Goal: Information Seeking & Learning: Learn about a topic

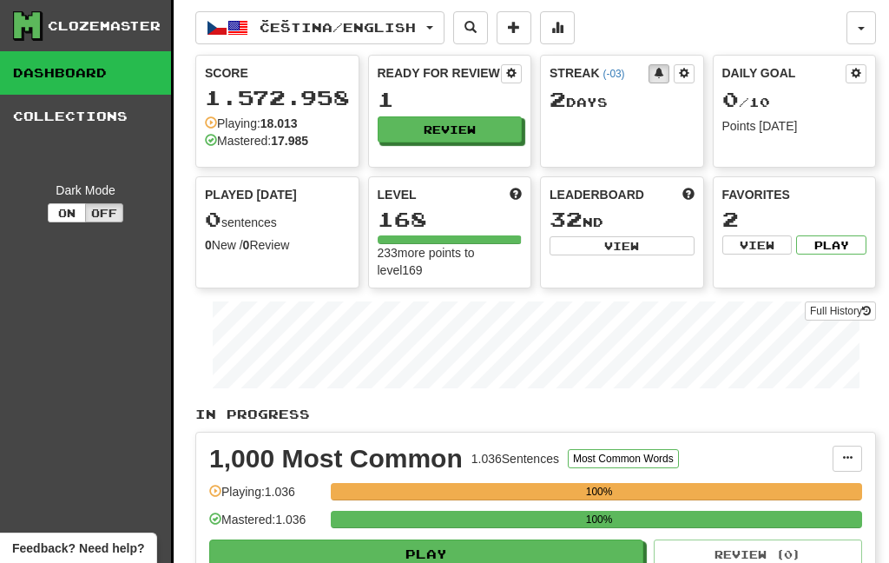
click at [427, 39] on button "Čeština / English" at bounding box center [319, 27] width 249 height 33
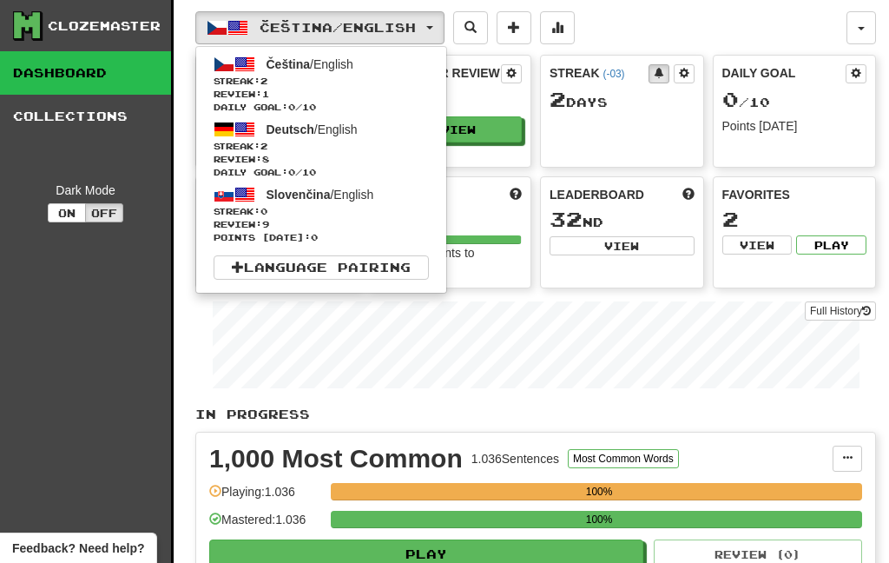
click at [343, 153] on span "Review: 8" at bounding box center [321, 159] width 215 height 13
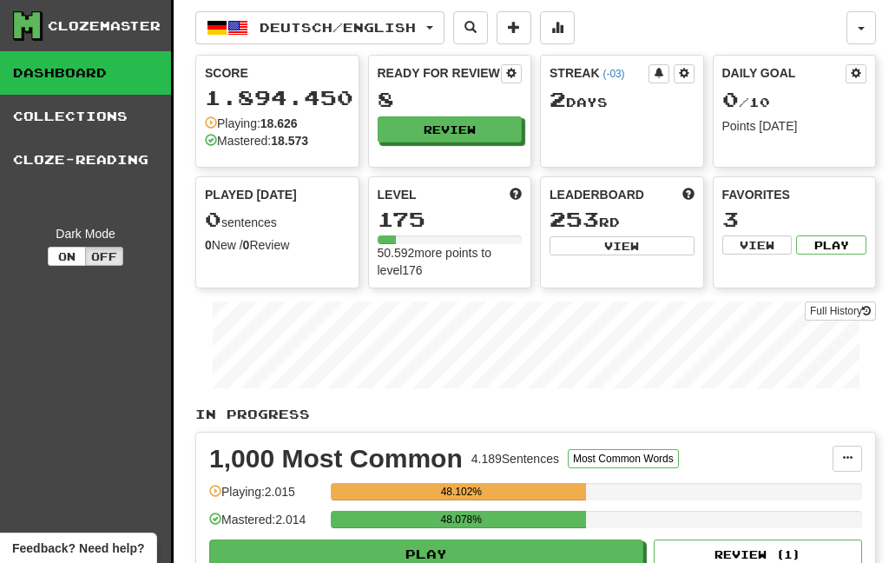
click at [481, 125] on button "Review" at bounding box center [450, 129] width 145 height 26
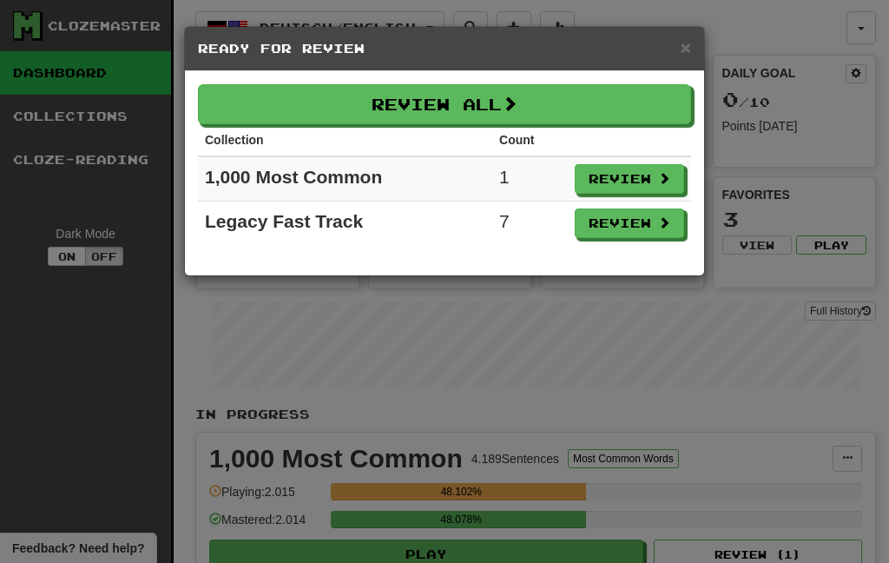
click at [505, 113] on button "Review All" at bounding box center [444, 104] width 493 height 40
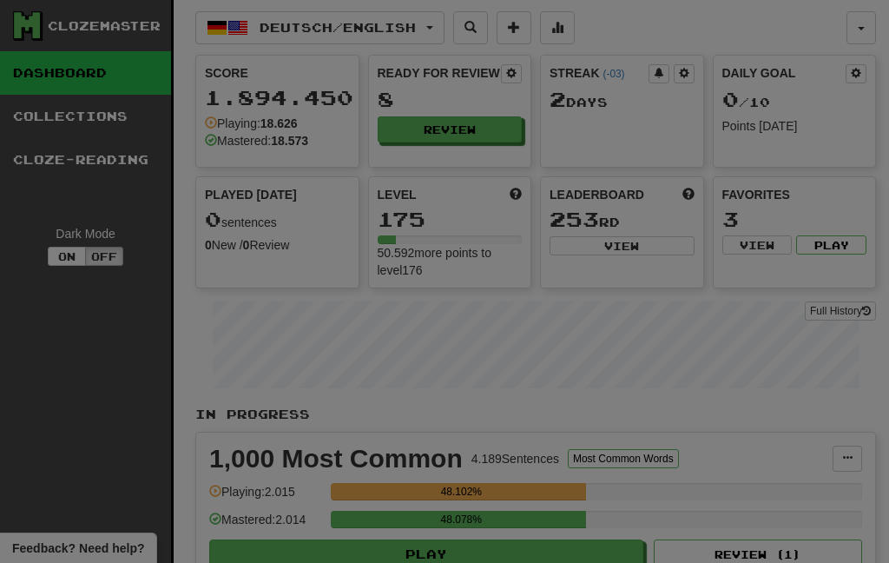
select select "***"
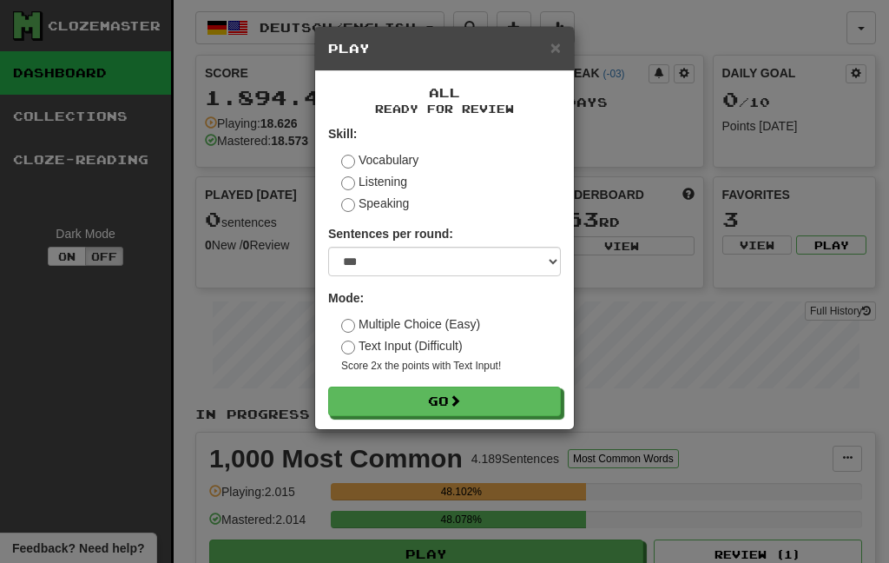
click at [444, 405] on button "Go" at bounding box center [444, 401] width 233 height 30
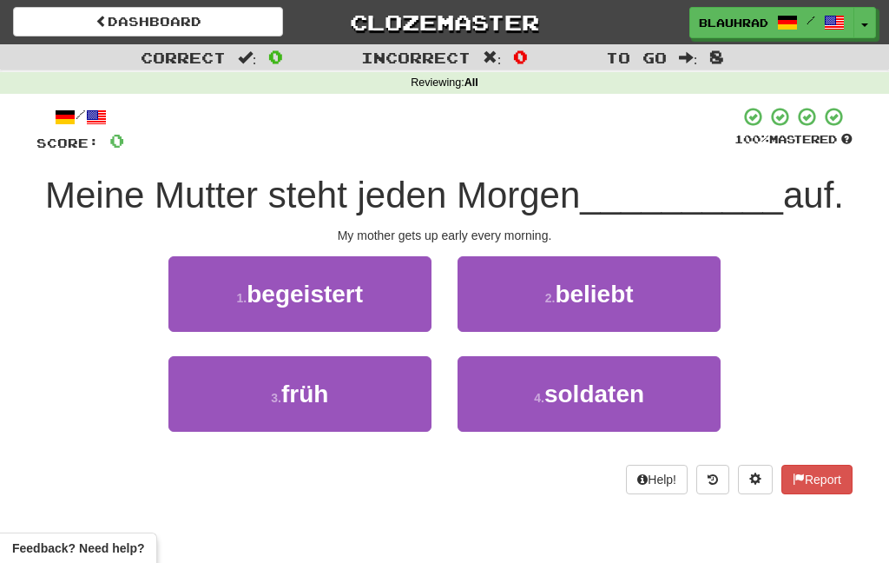
click at [351, 409] on button "3 . früh" at bounding box center [299, 394] width 263 height 76
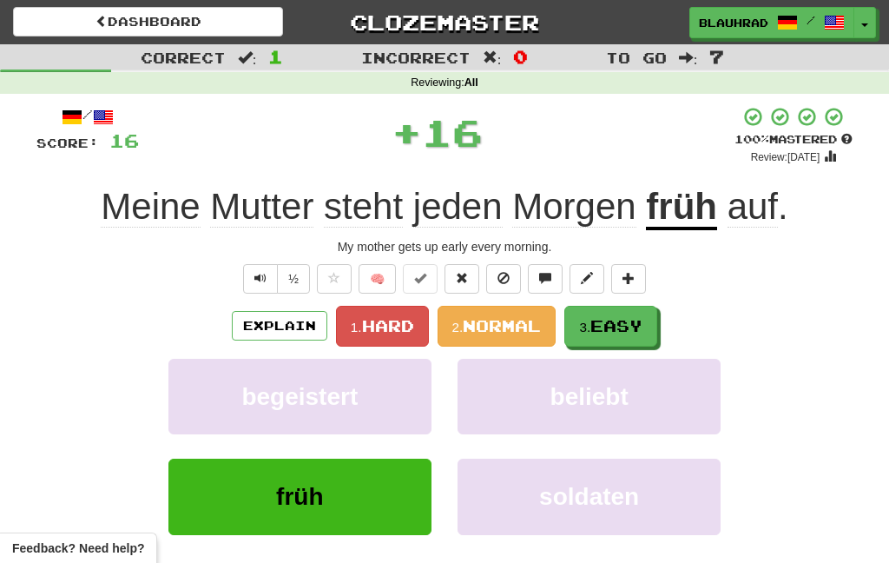
click at [611, 326] on span "Easy" at bounding box center [616, 325] width 52 height 19
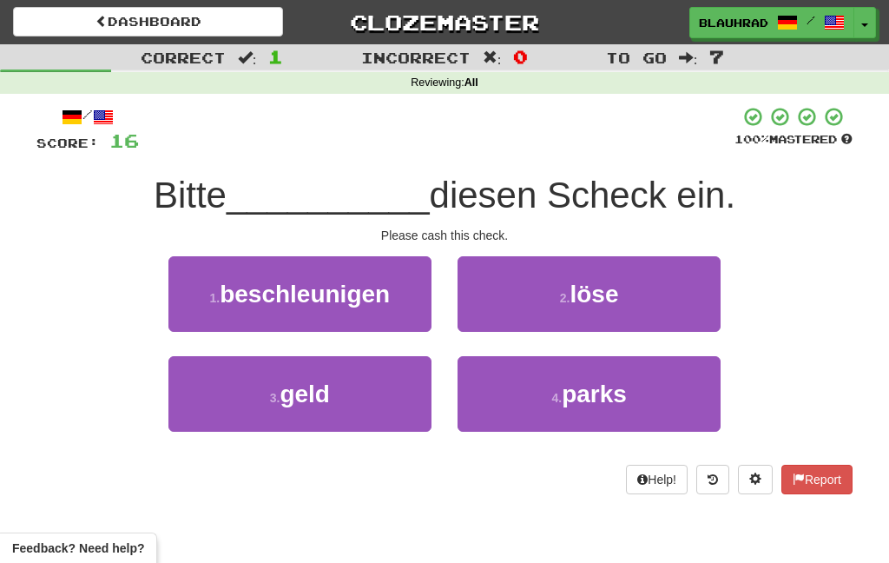
click at [385, 428] on button "3 . geld" at bounding box center [299, 394] width 263 height 76
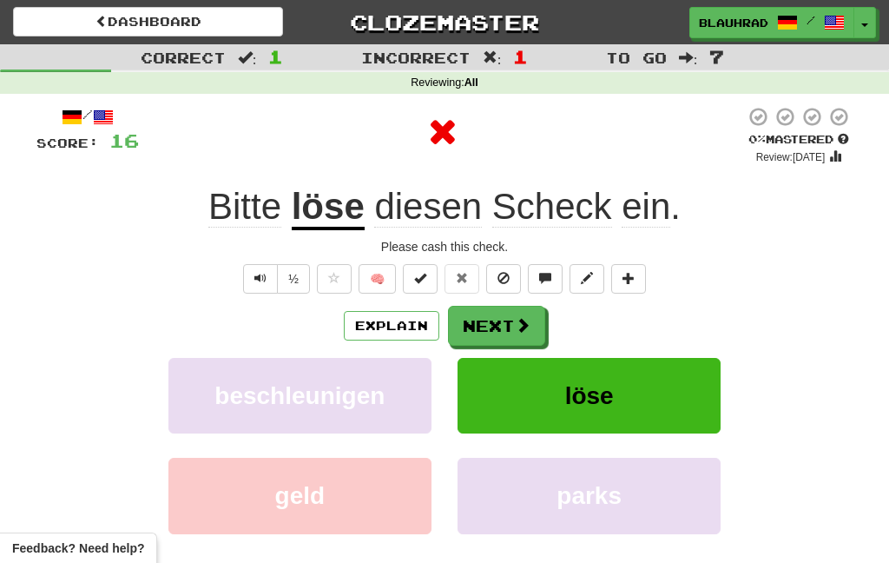
click at [554, 306] on div "Explain Next" at bounding box center [444, 326] width 816 height 40
click at [515, 322] on span at bounding box center [523, 325] width 16 height 16
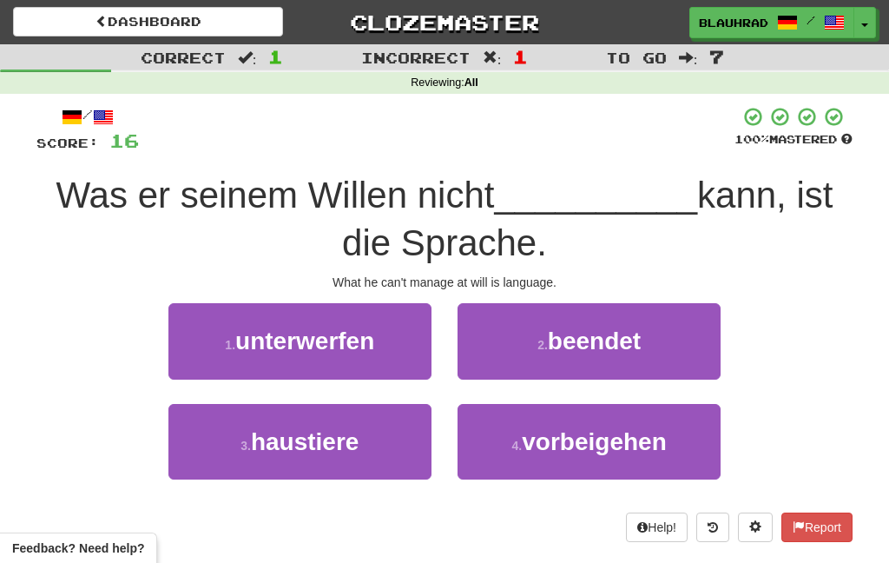
click at [373, 345] on span "unterwerfen" at bounding box center [304, 340] width 139 height 27
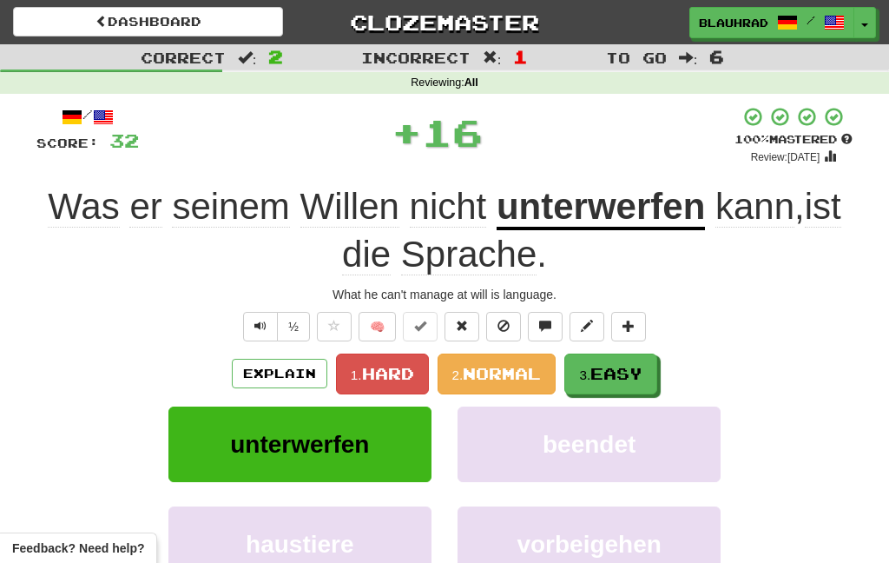
click at [596, 379] on span "Easy" at bounding box center [616, 373] width 52 height 19
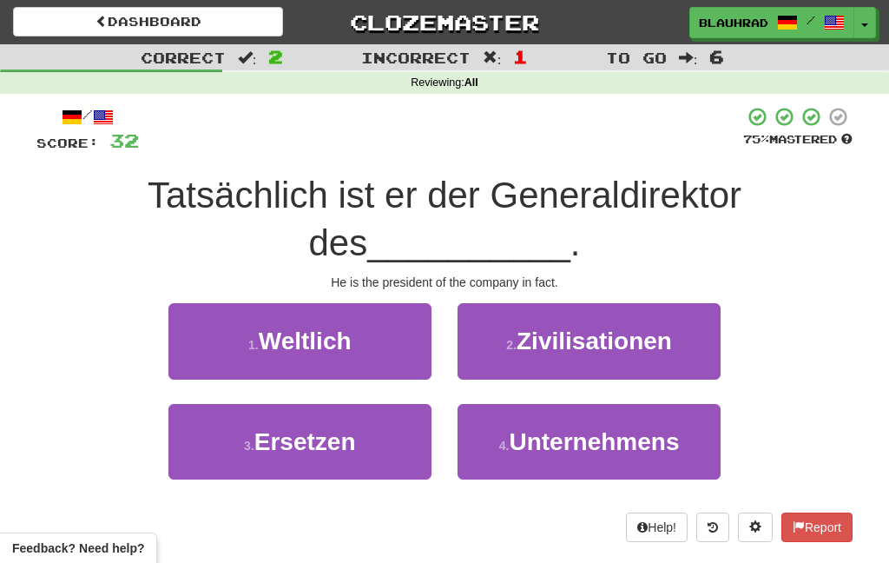
click at [518, 475] on button "4 . Unternehmens" at bounding box center [588, 442] width 263 height 76
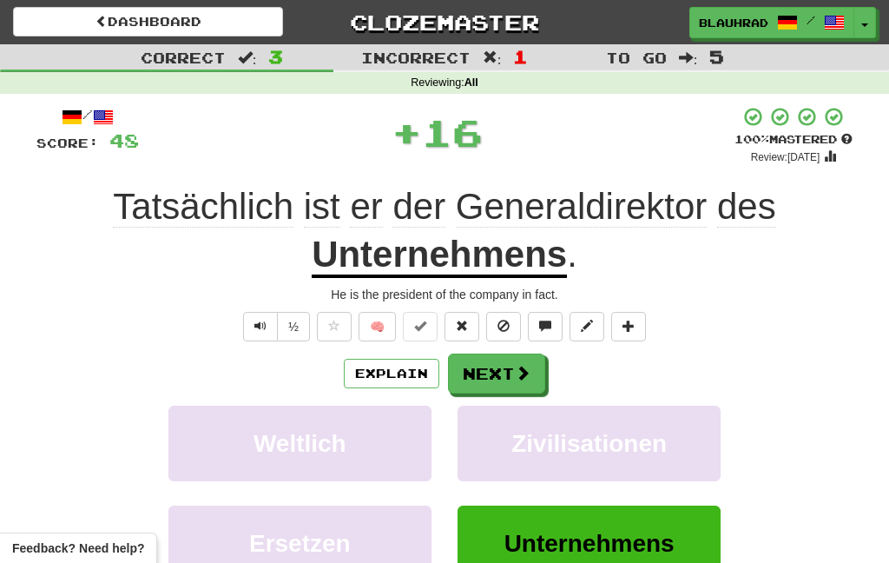
click at [526, 376] on span at bounding box center [523, 373] width 16 height 16
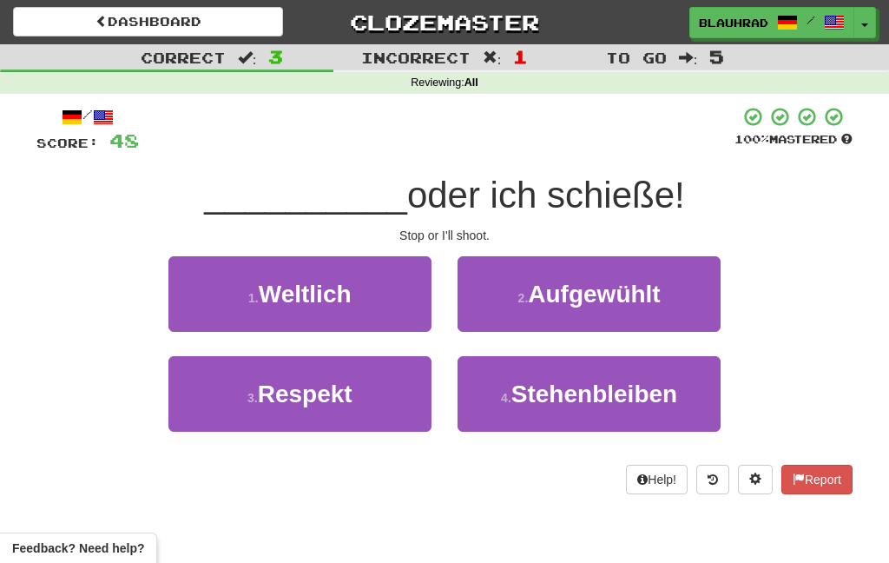
click at [541, 406] on span "Stehenbleiben" at bounding box center [594, 393] width 166 height 27
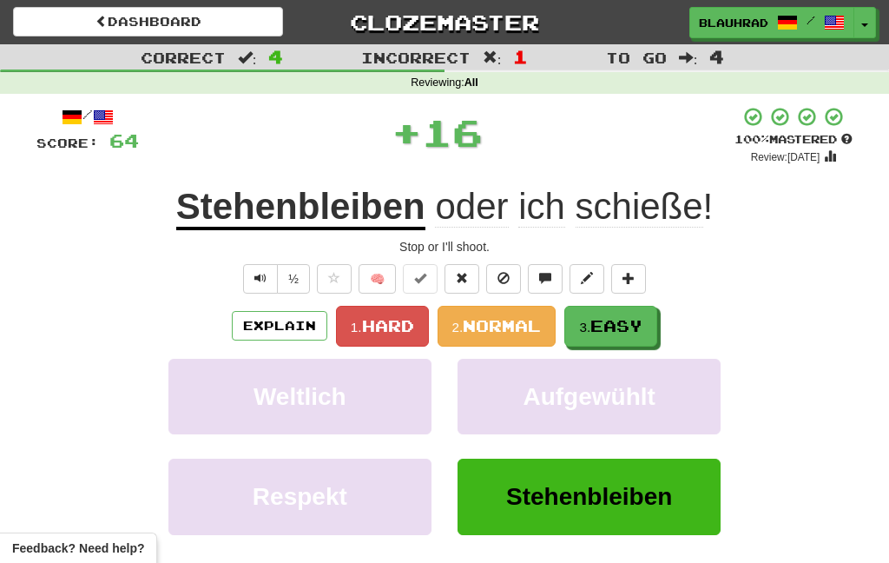
click at [612, 330] on span "Easy" at bounding box center [616, 325] width 52 height 19
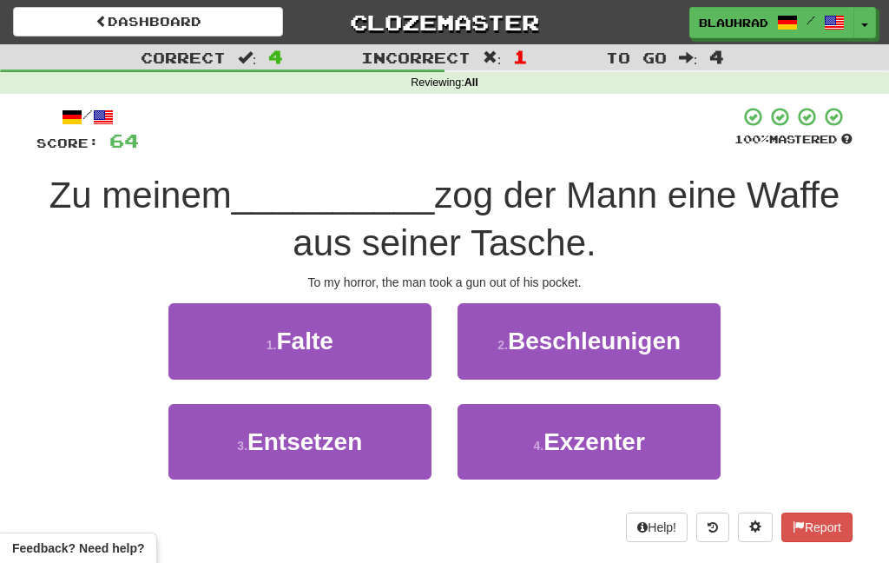
click at [384, 361] on button "1 . Falte" at bounding box center [299, 341] width 263 height 76
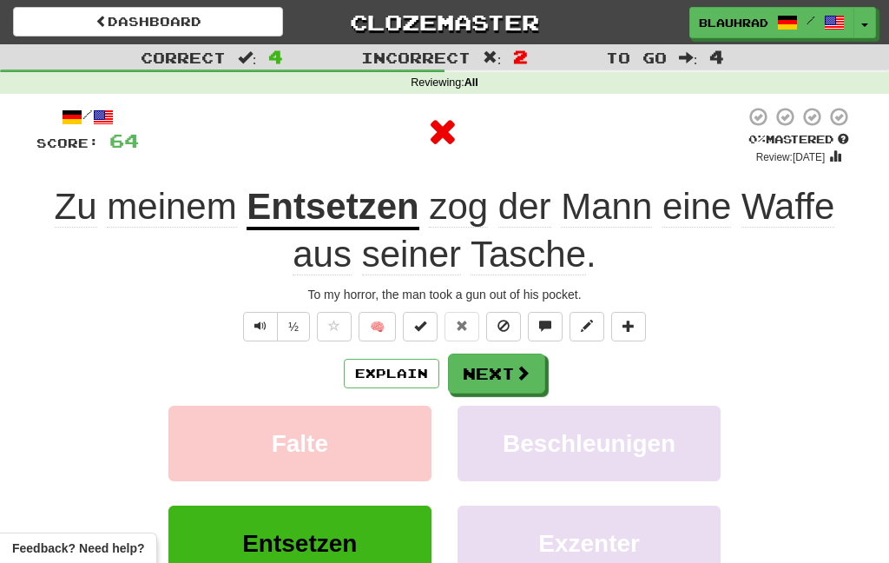
click at [532, 368] on button "Next" at bounding box center [496, 373] width 97 height 40
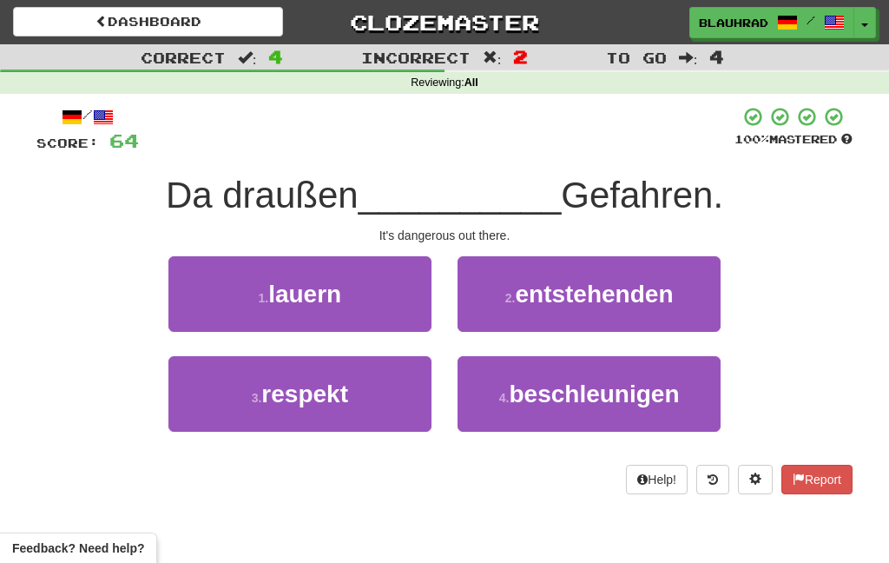
click at [407, 303] on button "1 . lauern" at bounding box center [299, 294] width 263 height 76
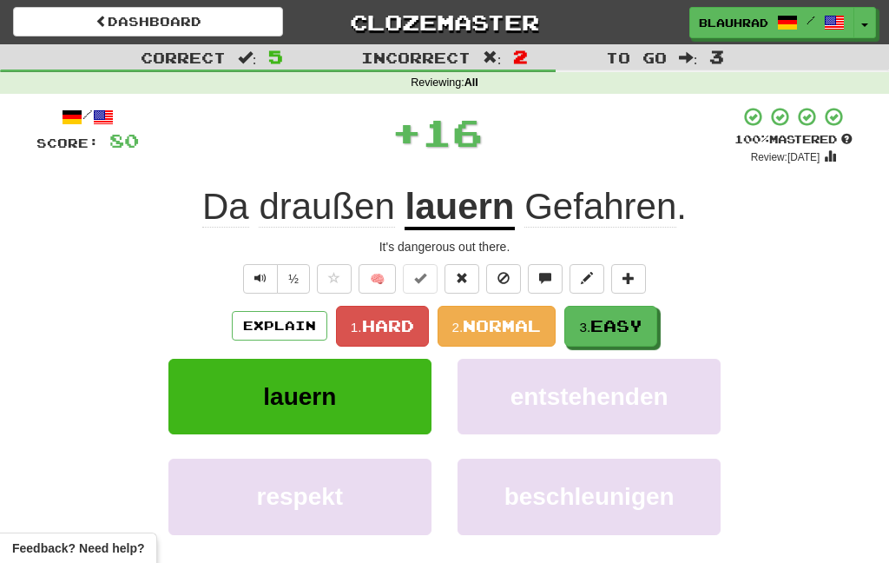
click at [624, 326] on span "Easy" at bounding box center [616, 325] width 52 height 19
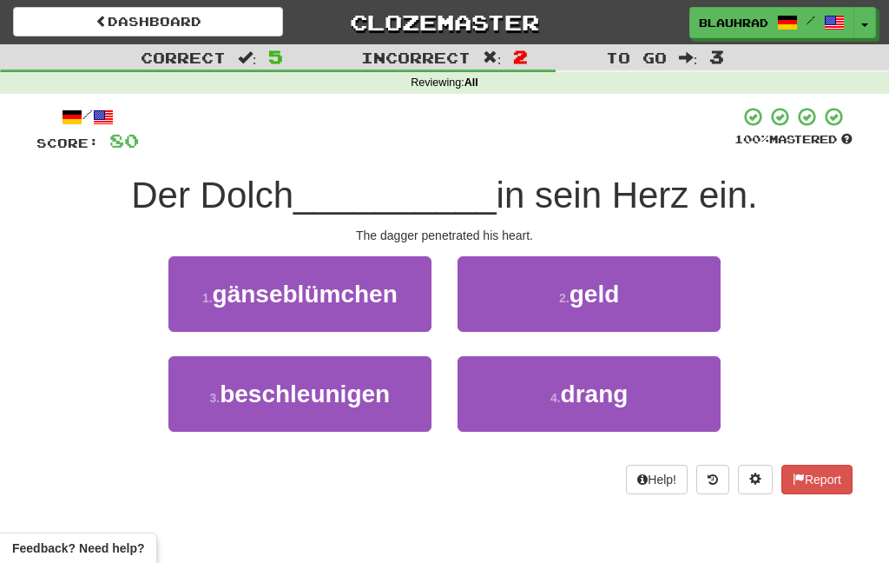
click at [541, 411] on button "4 . drang" at bounding box center [588, 394] width 263 height 76
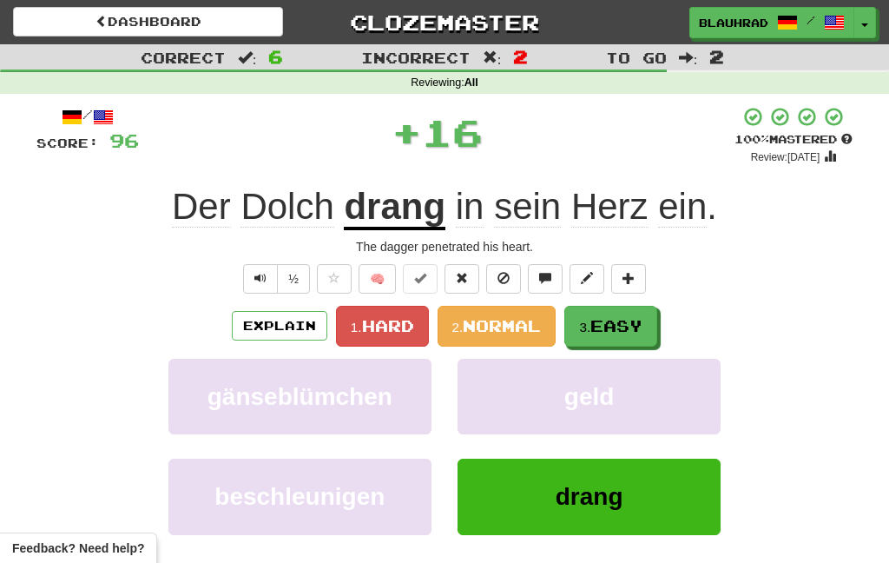
click at [585, 341] on button "3. Easy" at bounding box center [610, 326] width 93 height 41
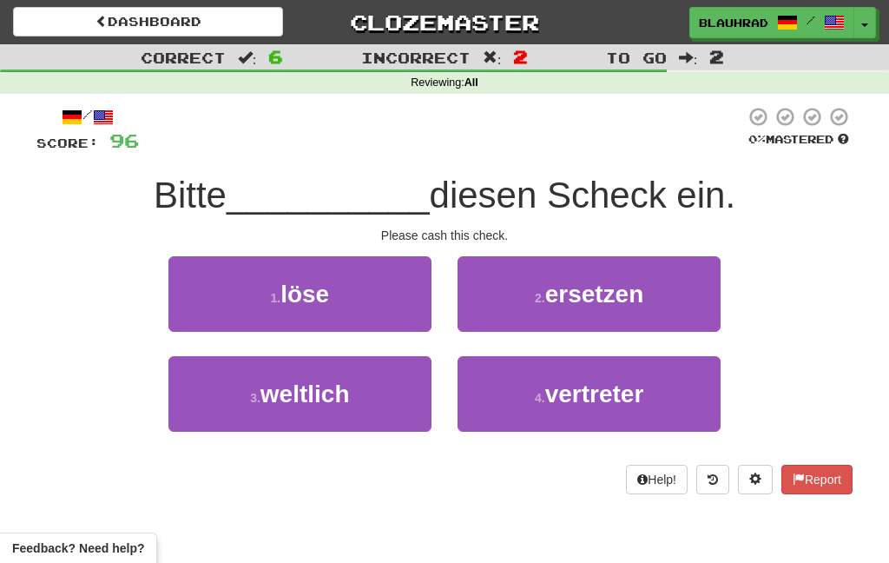
click at [426, 307] on button "1 . löse" at bounding box center [299, 294] width 263 height 76
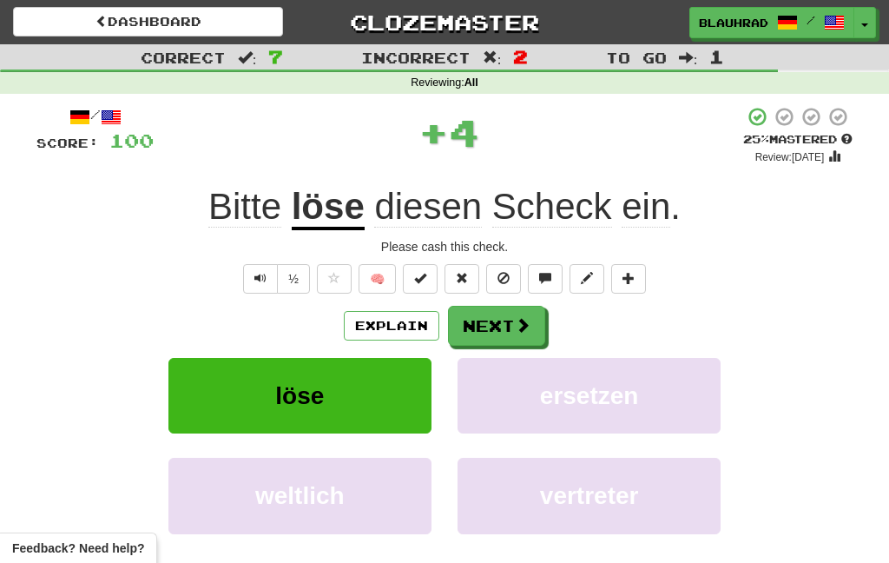
click at [504, 328] on button "Next" at bounding box center [496, 326] width 97 height 40
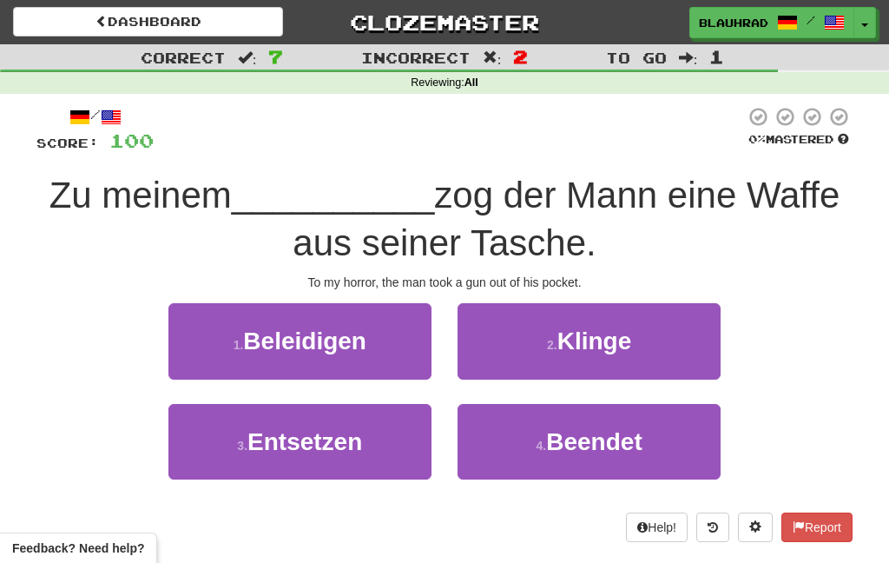
click at [361, 456] on button "3 . Entsetzen" at bounding box center [299, 442] width 263 height 76
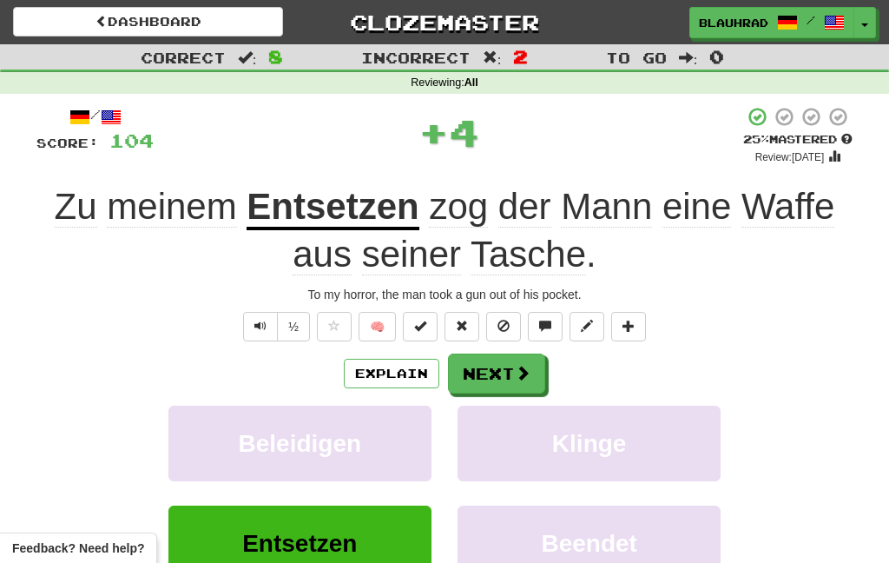
click at [517, 368] on span at bounding box center [523, 373] width 16 height 16
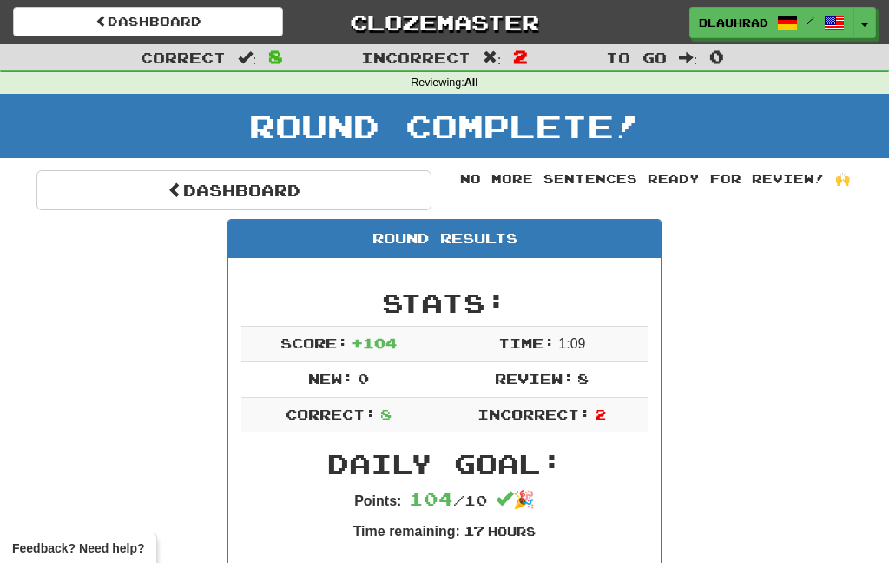
click at [335, 227] on div "Round Results" at bounding box center [444, 239] width 432 height 38
click at [375, 194] on link "Dashboard" at bounding box center [233, 190] width 395 height 40
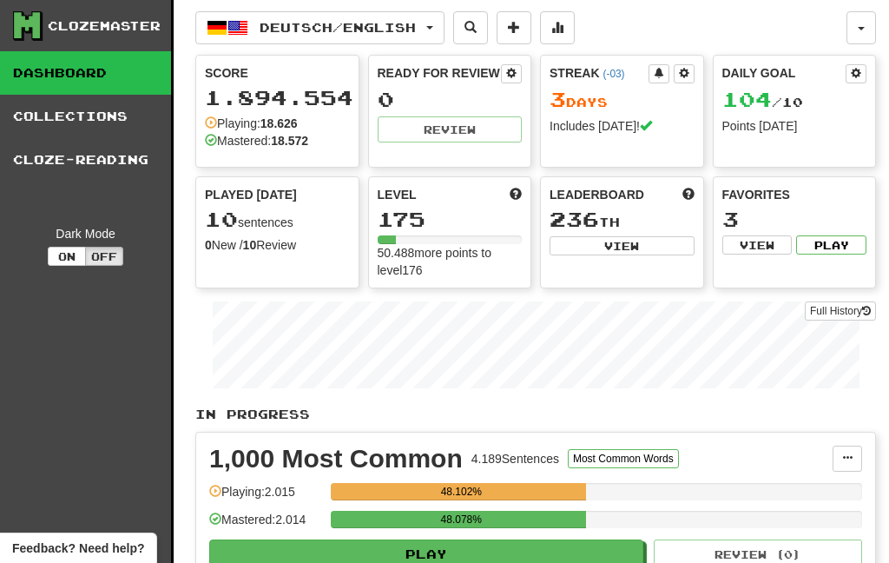
click at [394, 19] on button "Deutsch / English" at bounding box center [319, 27] width 249 height 33
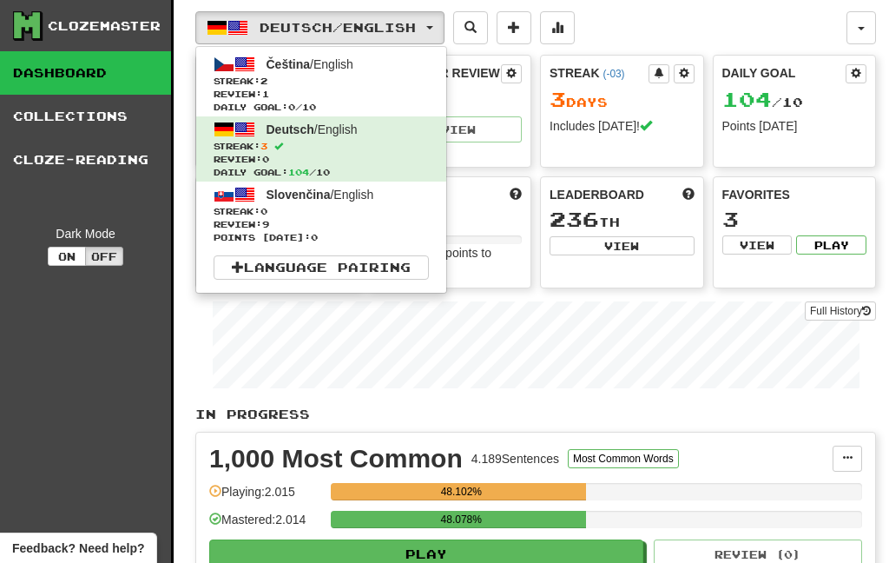
click at [352, 89] on span "Review: 1" at bounding box center [321, 94] width 215 height 13
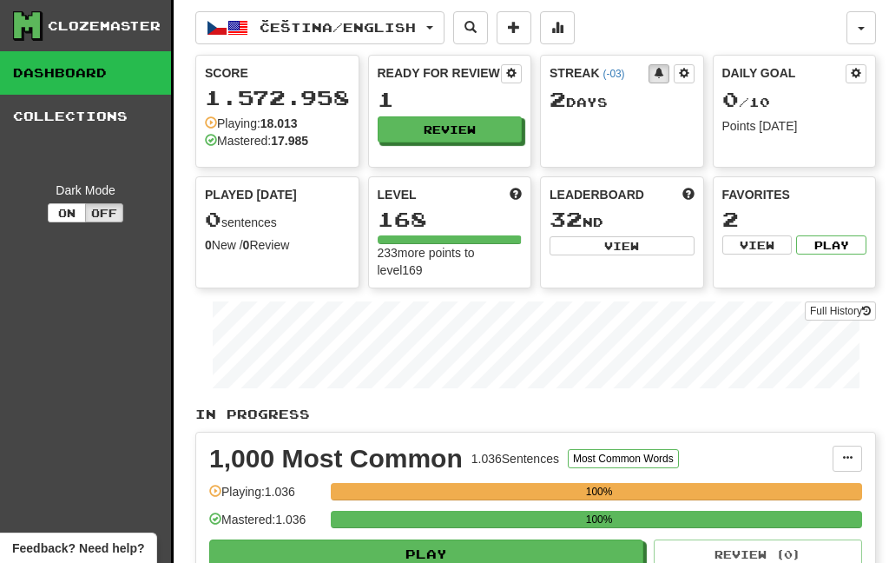
click at [484, 128] on button "Review" at bounding box center [450, 129] width 145 height 26
select select "***"
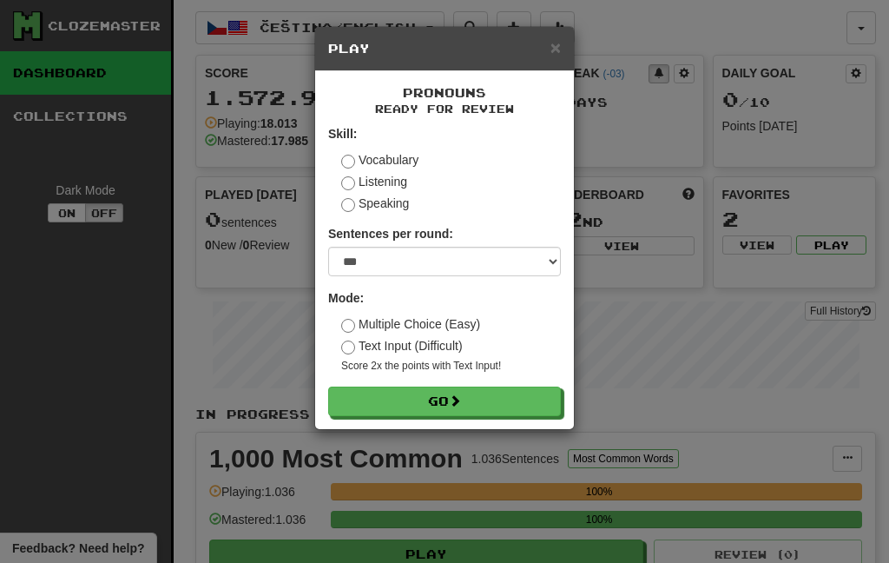
click at [467, 392] on button "Go" at bounding box center [444, 401] width 233 height 30
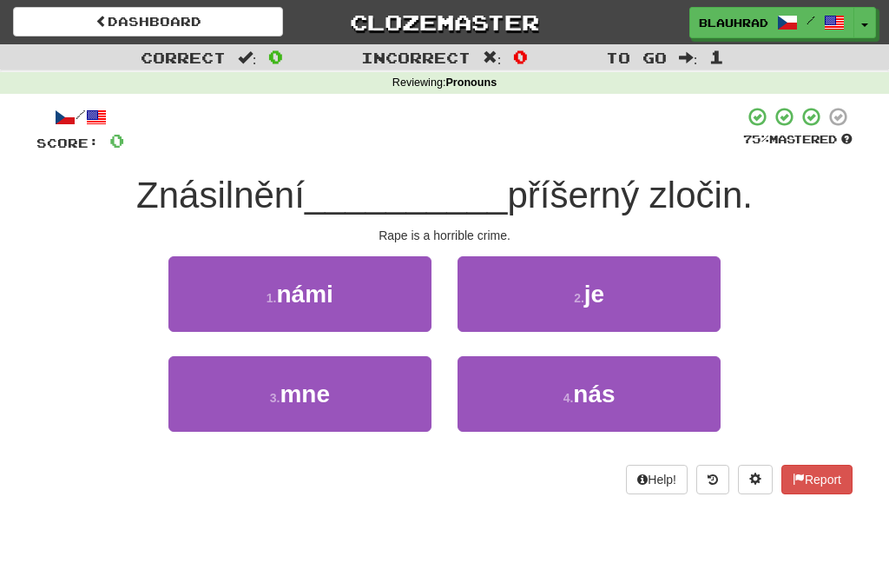
click at [573, 325] on button "2 . je" at bounding box center [588, 294] width 263 height 76
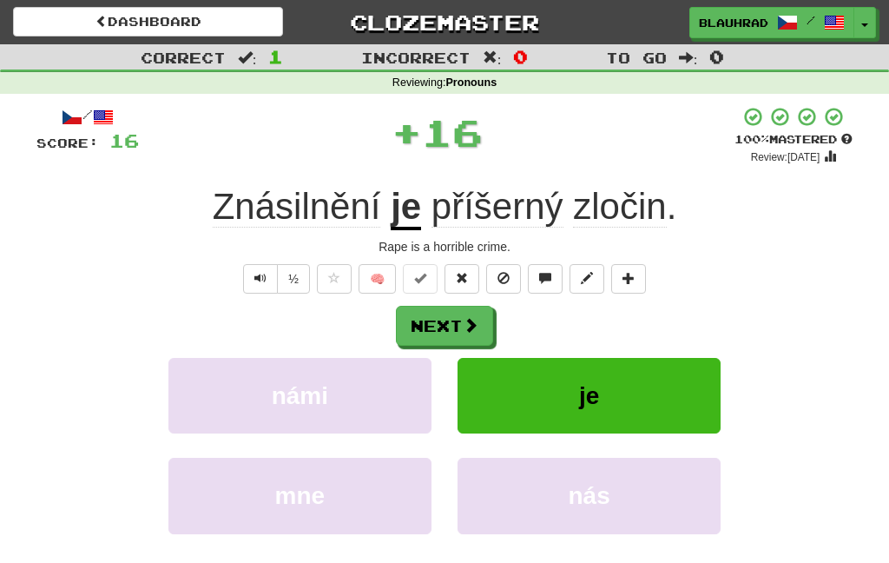
click at [473, 329] on span at bounding box center [471, 325] width 16 height 16
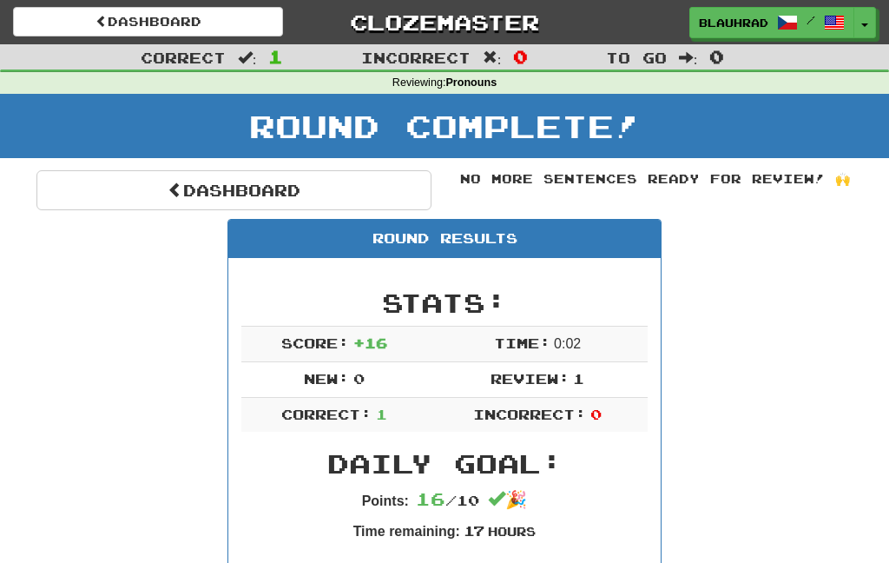
click at [385, 190] on link "Dashboard" at bounding box center [233, 190] width 395 height 40
